Goal: Find specific page/section

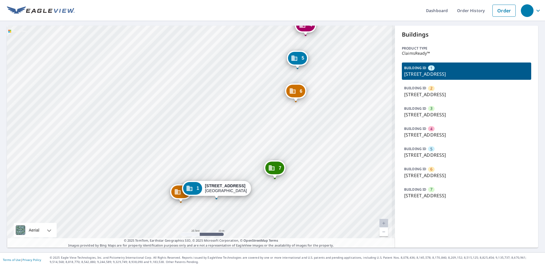
drag, startPoint x: 220, startPoint y: 150, endPoint x: 216, endPoint y: 86, distance: 63.7
click at [216, 87] on div "2 [STREET_ADDRESS] 3 [STREET_ADDRESS] 4 [STREET_ADDRESS] 5 [STREET_ADDRESS] 6 […" at bounding box center [201, 137] width 388 height 222
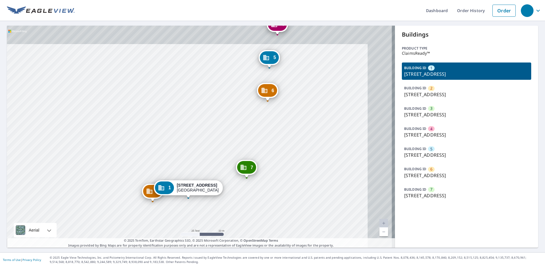
drag, startPoint x: 233, startPoint y: 124, endPoint x: 228, endPoint y: 128, distance: 6.3
click at [228, 128] on div "2 [STREET_ADDRESS] 3 [STREET_ADDRESS] 4 [STREET_ADDRESS] 5 [STREET_ADDRESS] 6 […" at bounding box center [201, 137] width 388 height 222
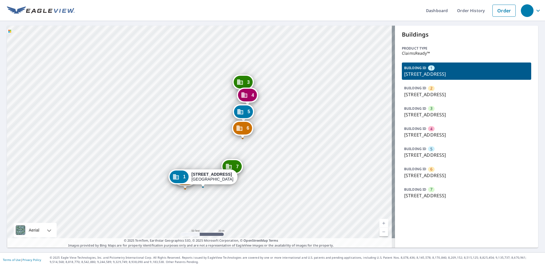
drag, startPoint x: 274, startPoint y: 135, endPoint x: 274, endPoint y: 158, distance: 23.0
click at [274, 158] on div "2 [STREET_ADDRESS] 3 [STREET_ADDRESS] 4 [STREET_ADDRESS] 5 [STREET_ADDRESS] 6 […" at bounding box center [201, 137] width 388 height 222
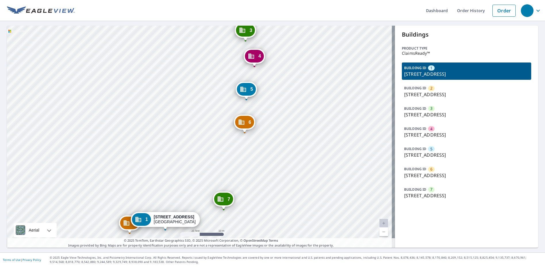
drag, startPoint x: 287, startPoint y: 193, endPoint x: 290, endPoint y: 144, distance: 49.2
click at [287, 146] on div "2 [STREET_ADDRESS] 3 [STREET_ADDRESS] 4 [STREET_ADDRESS] 5 [STREET_ADDRESS] 6 […" at bounding box center [201, 137] width 388 height 222
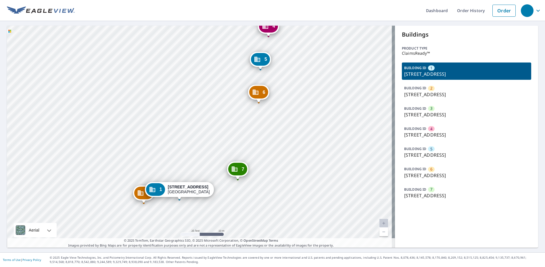
drag, startPoint x: 267, startPoint y: 187, endPoint x: 292, endPoint y: 118, distance: 73.6
click at [294, 118] on div "2 [STREET_ADDRESS] 3 [STREET_ADDRESS] 4 [STREET_ADDRESS] 5 [STREET_ADDRESS] 6 […" at bounding box center [201, 137] width 388 height 222
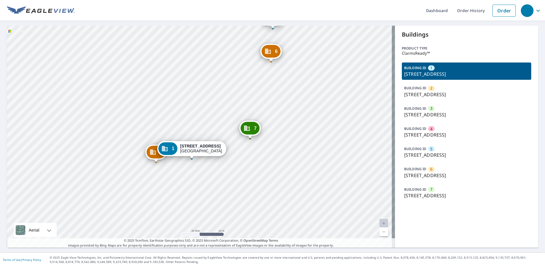
drag, startPoint x: 198, startPoint y: 172, endPoint x: 205, endPoint y: 162, distance: 12.0
click at [204, 163] on div "2 [STREET_ADDRESS] 3 [STREET_ADDRESS] 4 [STREET_ADDRESS] 5 [STREET_ADDRESS] 6 […" at bounding box center [201, 137] width 388 height 222
